Goal: Information Seeking & Learning: Learn about a topic

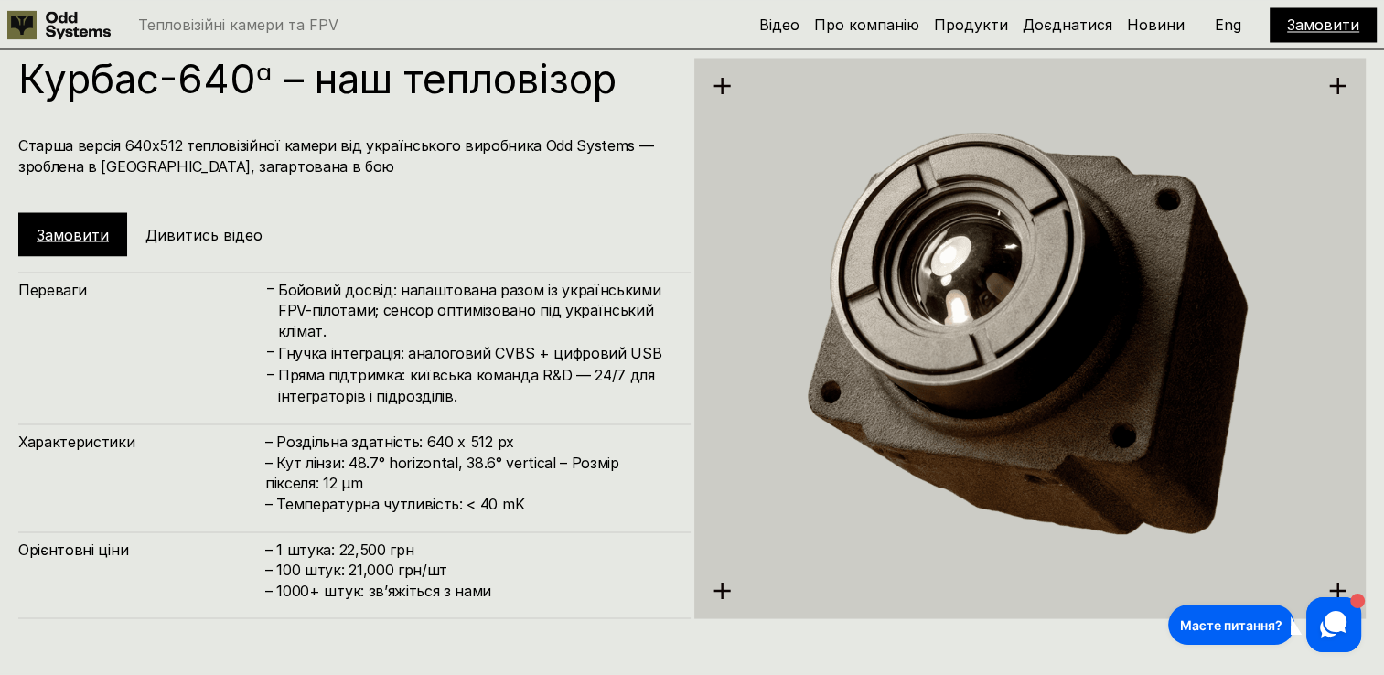
scroll to position [3387, 0]
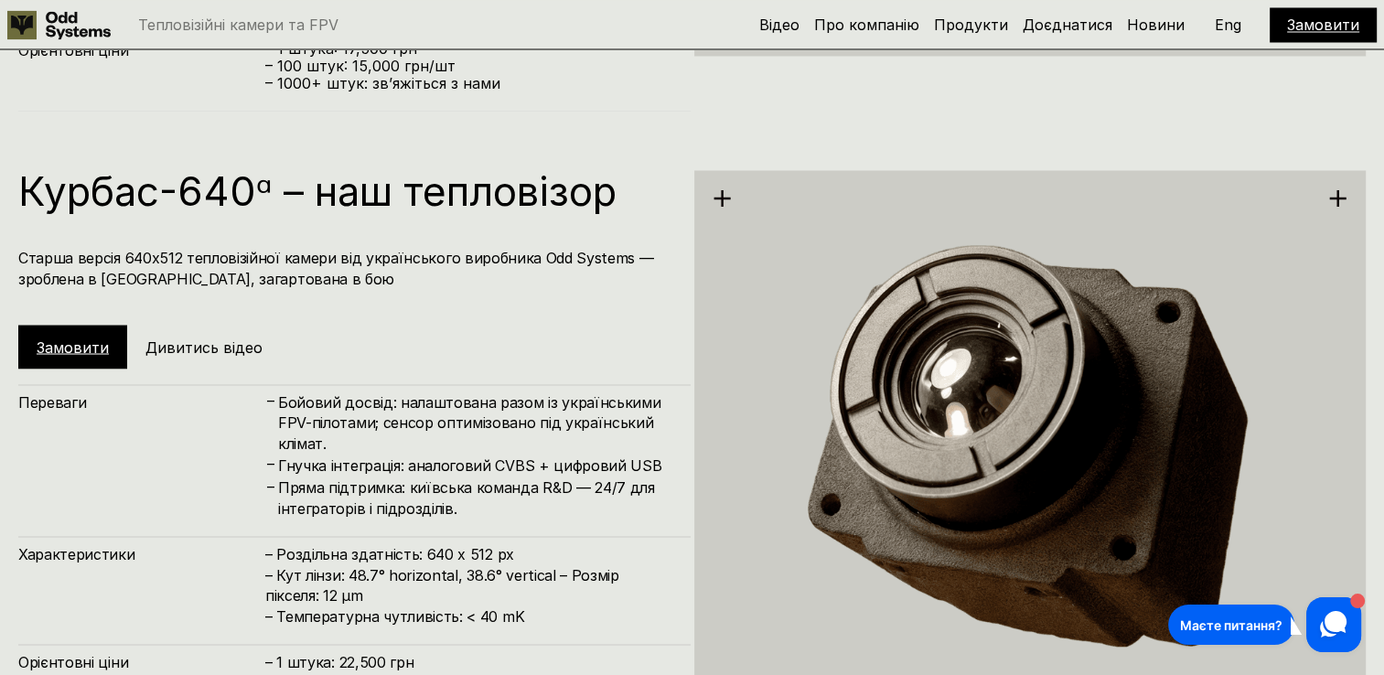
scroll to position [3296, 0]
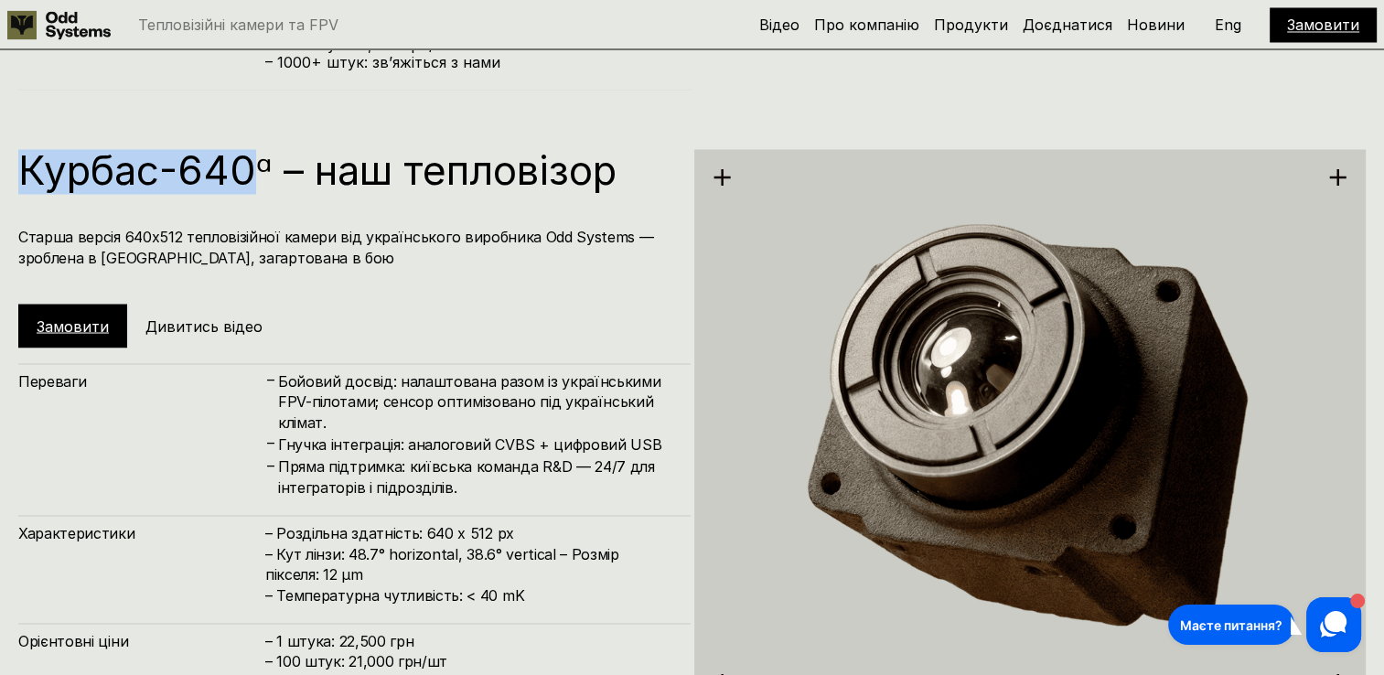
drag, startPoint x: 21, startPoint y: 168, endPoint x: 251, endPoint y: 178, distance: 229.8
click at [251, 178] on h1 "Курбас-640ᵅ – наш тепловізор" at bounding box center [345, 169] width 654 height 40
copy h1 "Курбас-640"
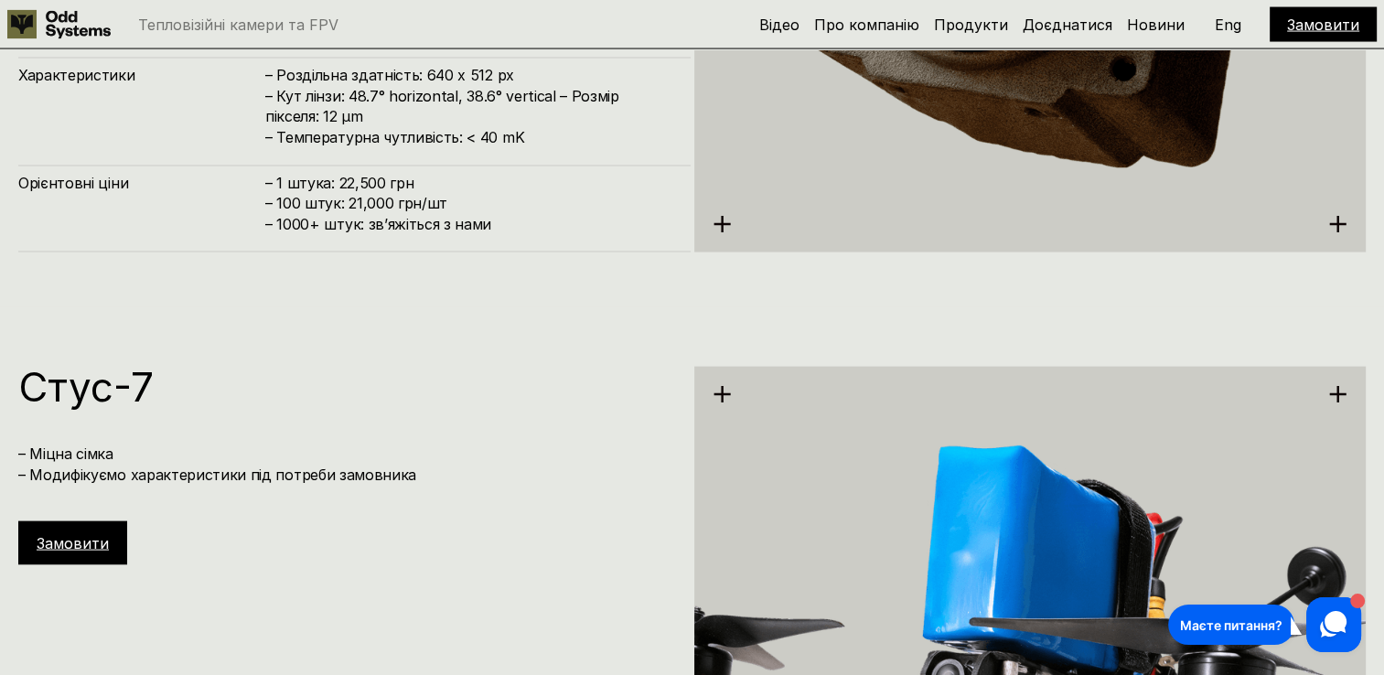
scroll to position [3479, 0]
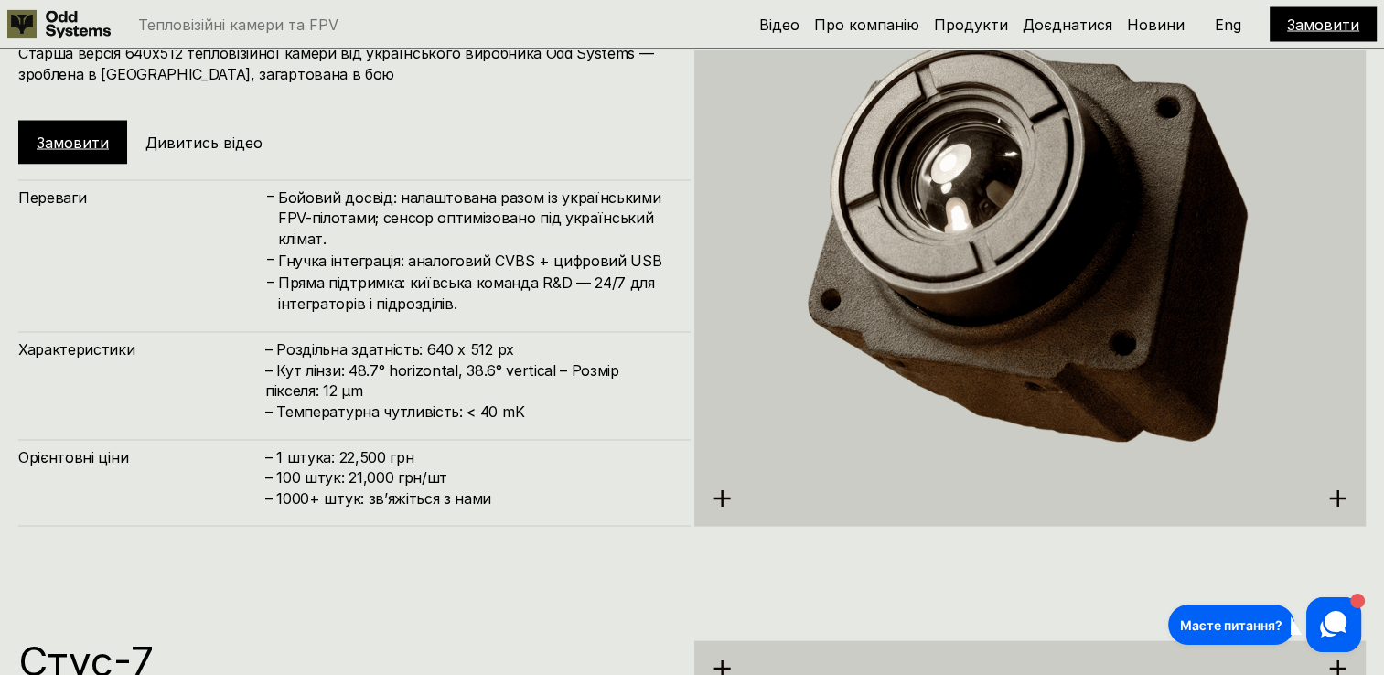
click at [179, 148] on h5 "Дивитись відео" at bounding box center [203, 143] width 117 height 20
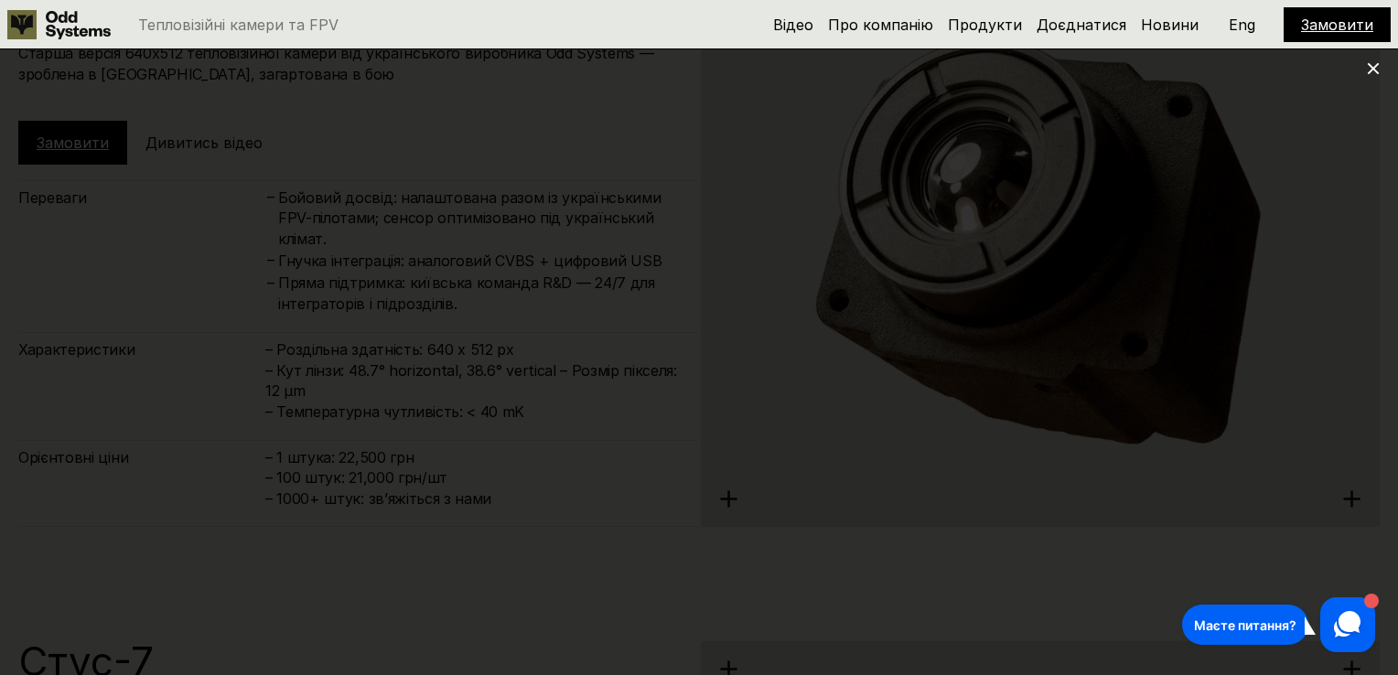
click at [1377, 63] on use at bounding box center [1374, 69] width 12 height 12
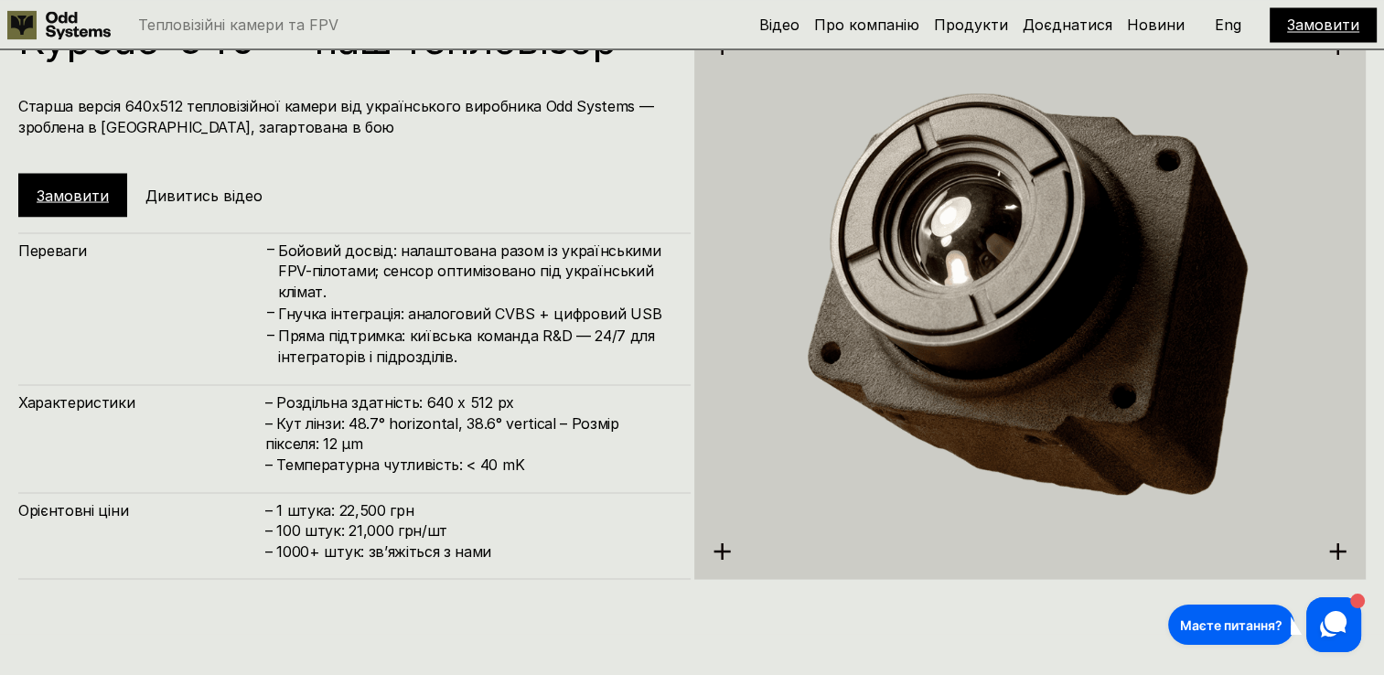
scroll to position [3387, 0]
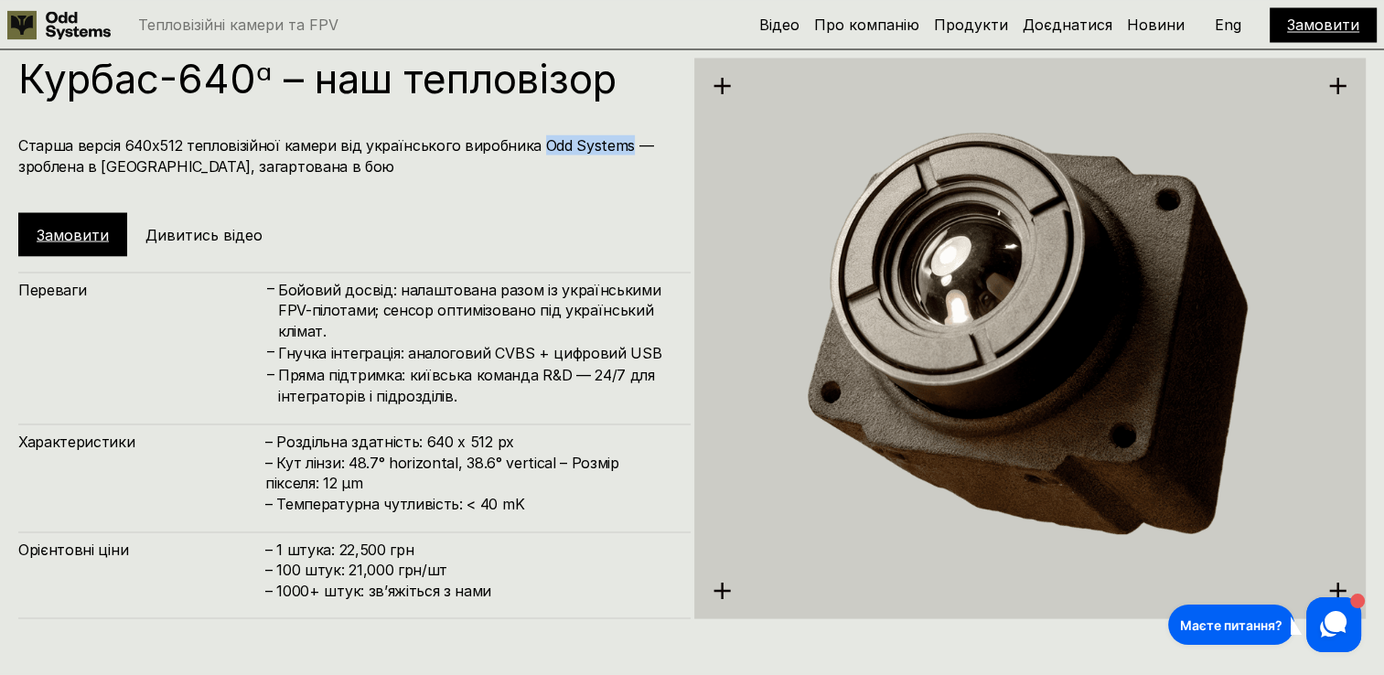
drag, startPoint x: 529, startPoint y: 145, endPoint x: 617, endPoint y: 145, distance: 87.8
click at [617, 145] on h4 "Старша версія 640х512 тепловізійної камери від українського виробника Odd Syste…" at bounding box center [345, 154] width 654 height 41
copy h4 "Odd Systems"
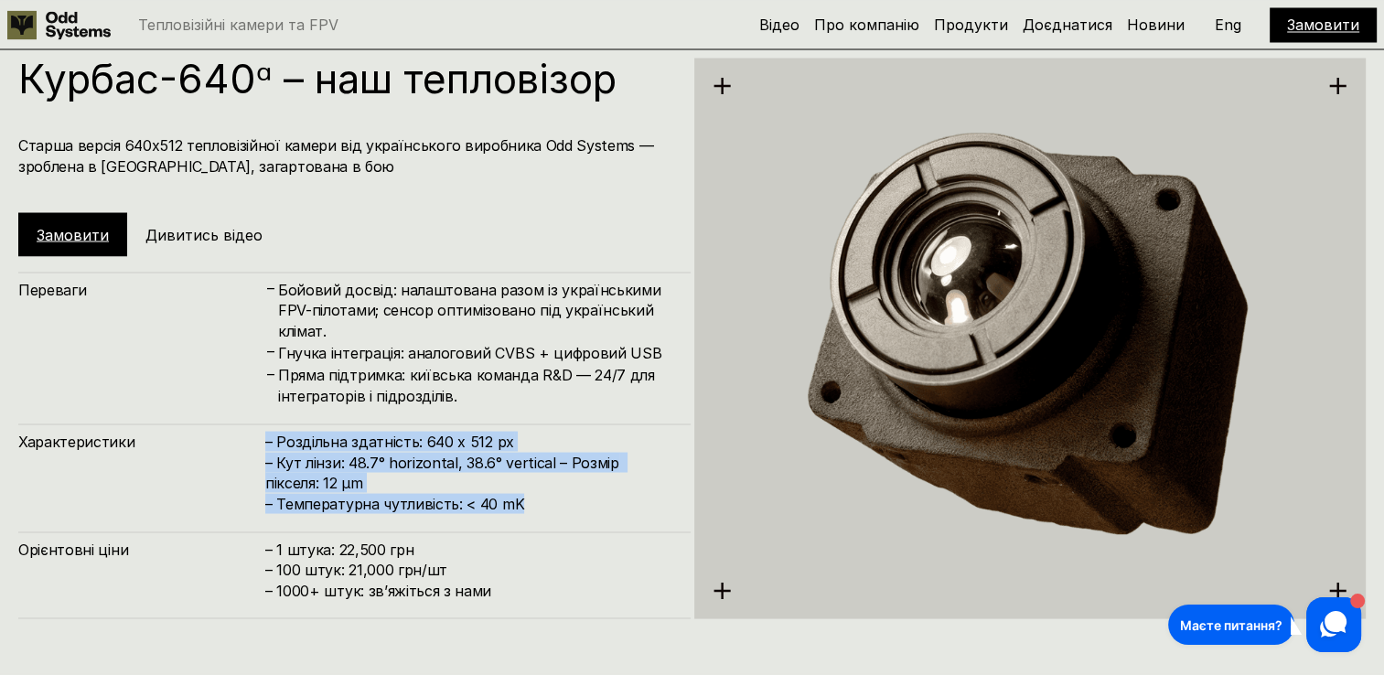
drag, startPoint x: 263, startPoint y: 440, endPoint x: 519, endPoint y: 512, distance: 266.2
click at [519, 512] on div "Характеристики – Роздільна здатність: 640 x 512 px – Кут лінзи: 48.7° horizonta…" at bounding box center [354, 469] width 672 height 90
copy div "Характеристики – Роздільна здатність: 640 x 512 px – Кут лінзи: 48.7° horizonta…"
